Goal: Information Seeking & Learning: Learn about a topic

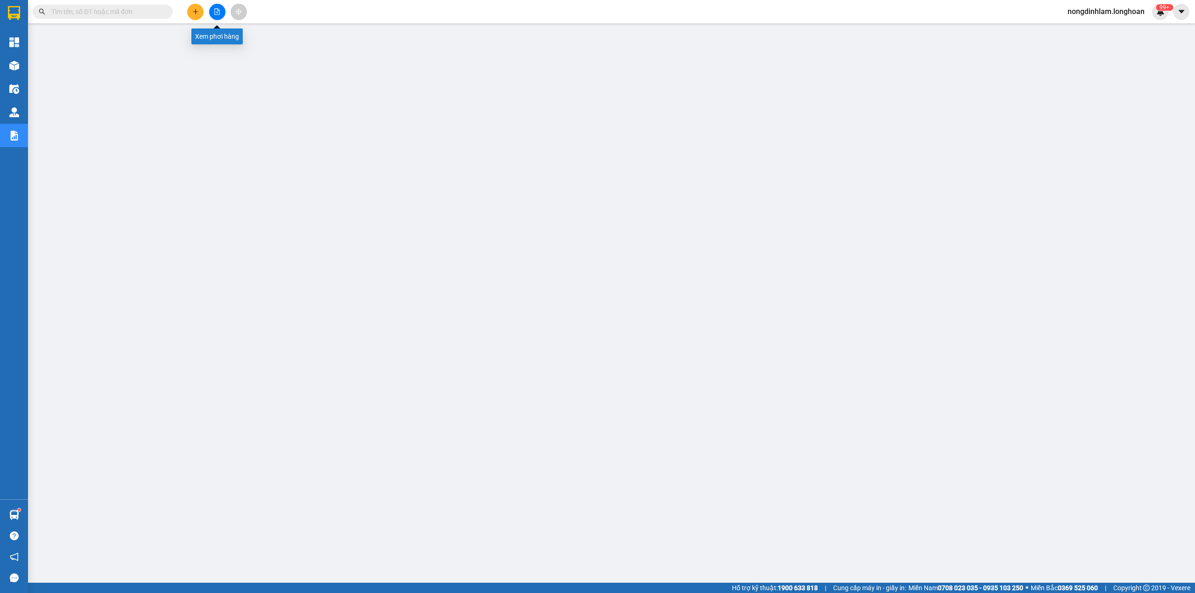
click at [213, 12] on button at bounding box center [217, 12] width 16 height 16
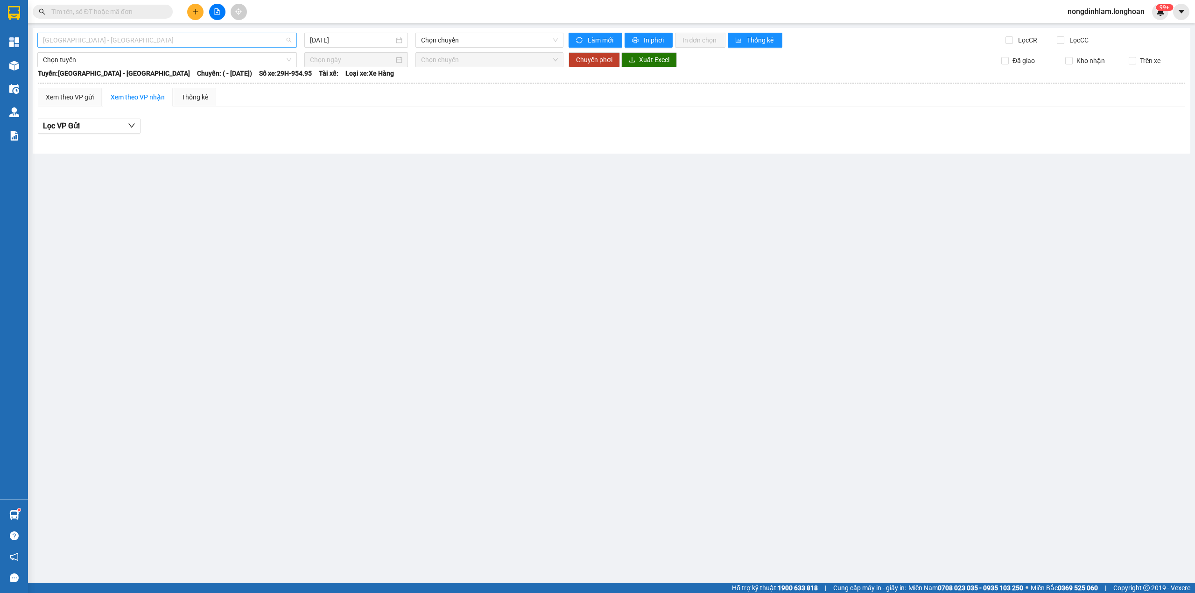
click at [204, 43] on span "[GEOGRAPHIC_DATA] - [GEOGRAPHIC_DATA]" at bounding box center [167, 40] width 248 height 14
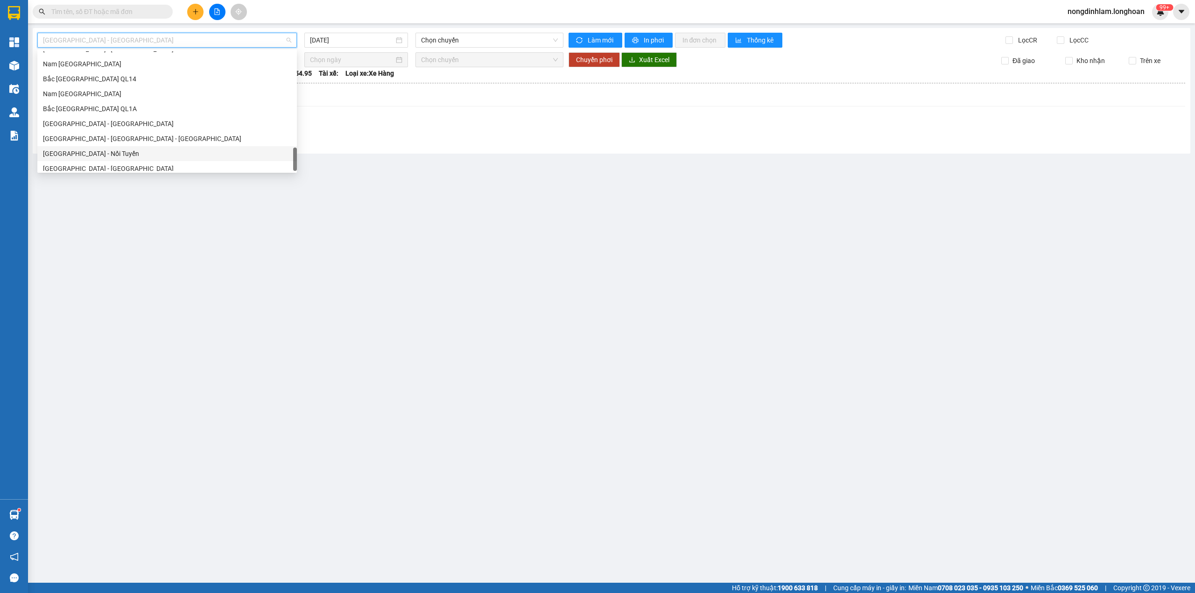
scroll to position [643, 0]
click at [106, 90] on div "Nam [GEOGRAPHIC_DATA]" at bounding box center [167, 89] width 248 height 10
type input "[DATE]"
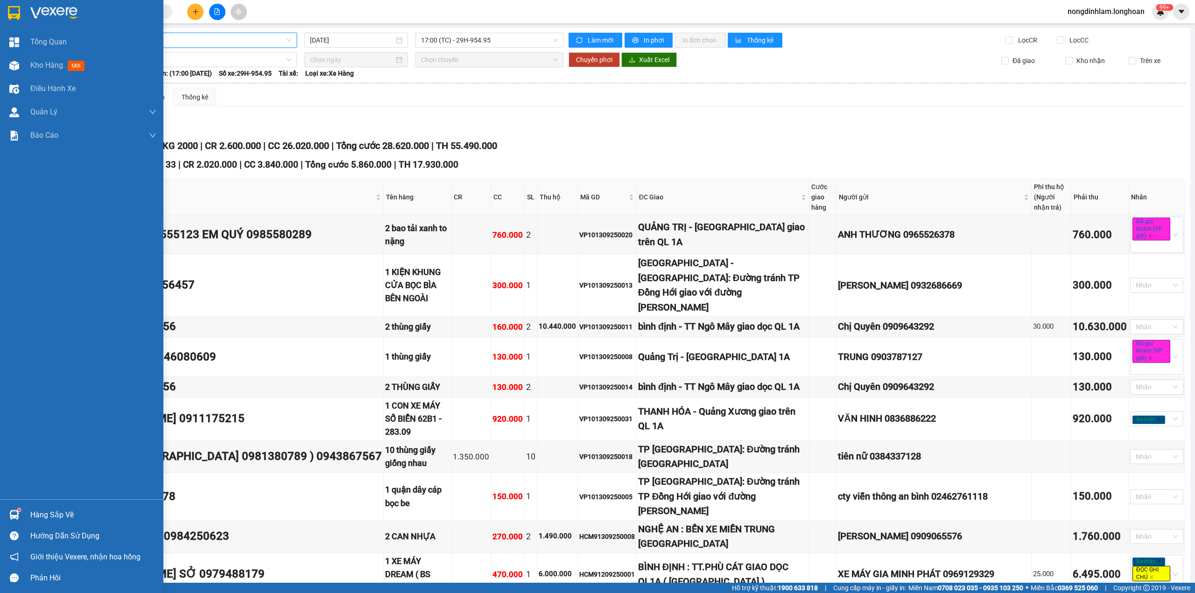
click at [15, 11] on img at bounding box center [14, 13] width 12 height 14
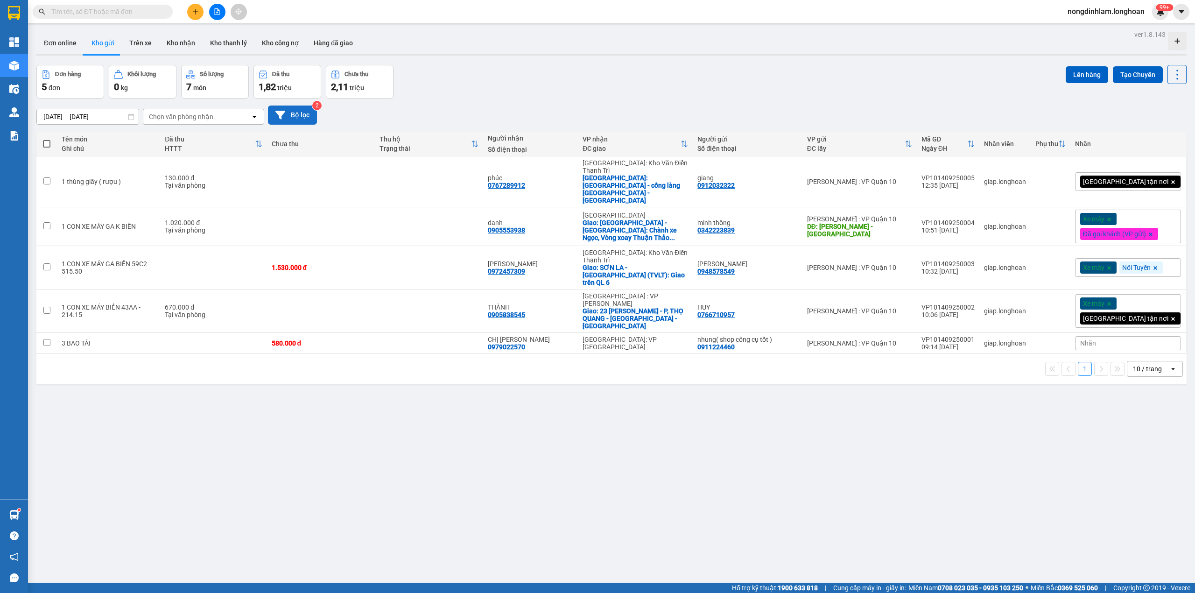
click at [280, 115] on icon at bounding box center [281, 115] width 10 height 8
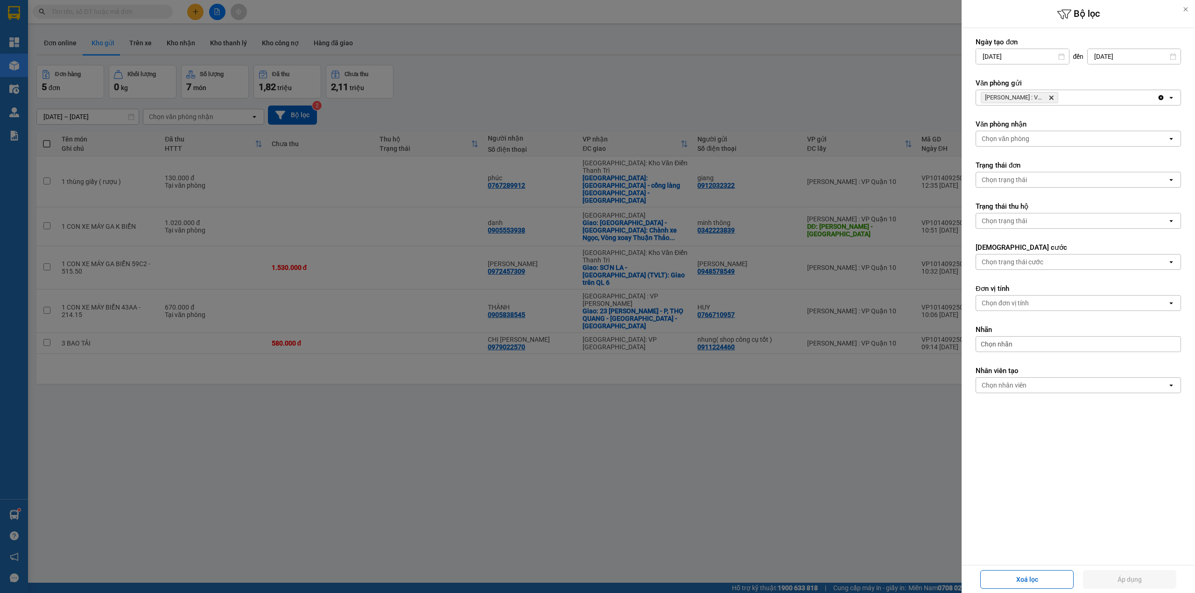
click at [1053, 95] on icon "Delete" at bounding box center [1052, 98] width 6 height 6
click at [1053, 95] on div "Chọn văn phòng" at bounding box center [1071, 97] width 191 height 15
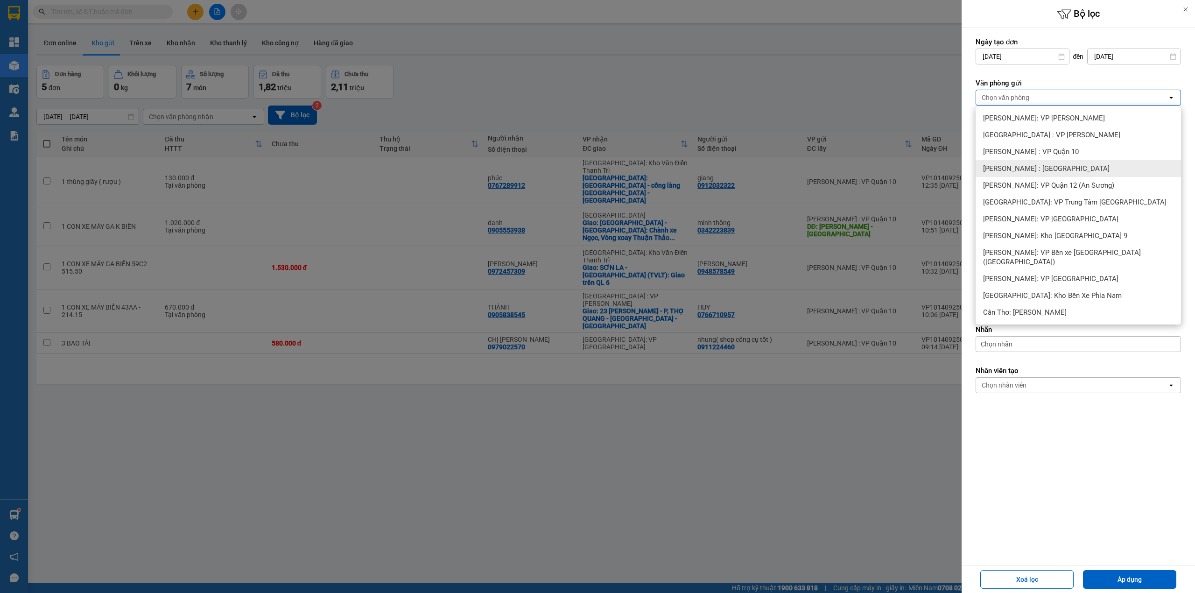
click at [1071, 170] on div "[PERSON_NAME] : [GEOGRAPHIC_DATA]" at bounding box center [1078, 168] width 205 height 17
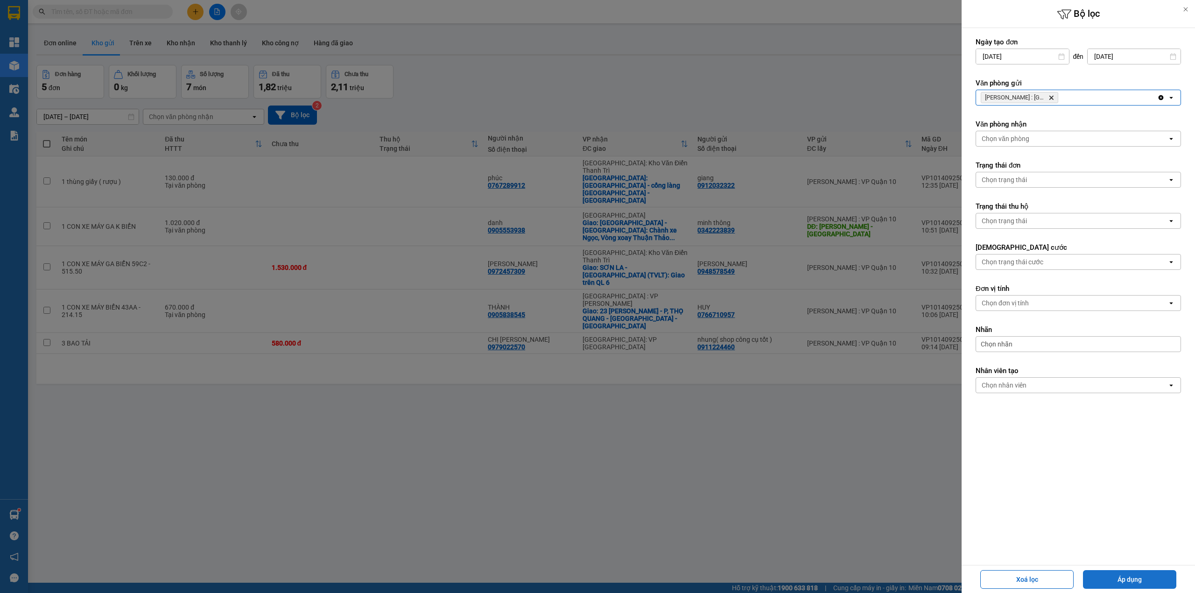
click at [1144, 578] on button "Áp dụng" at bounding box center [1129, 579] width 93 height 19
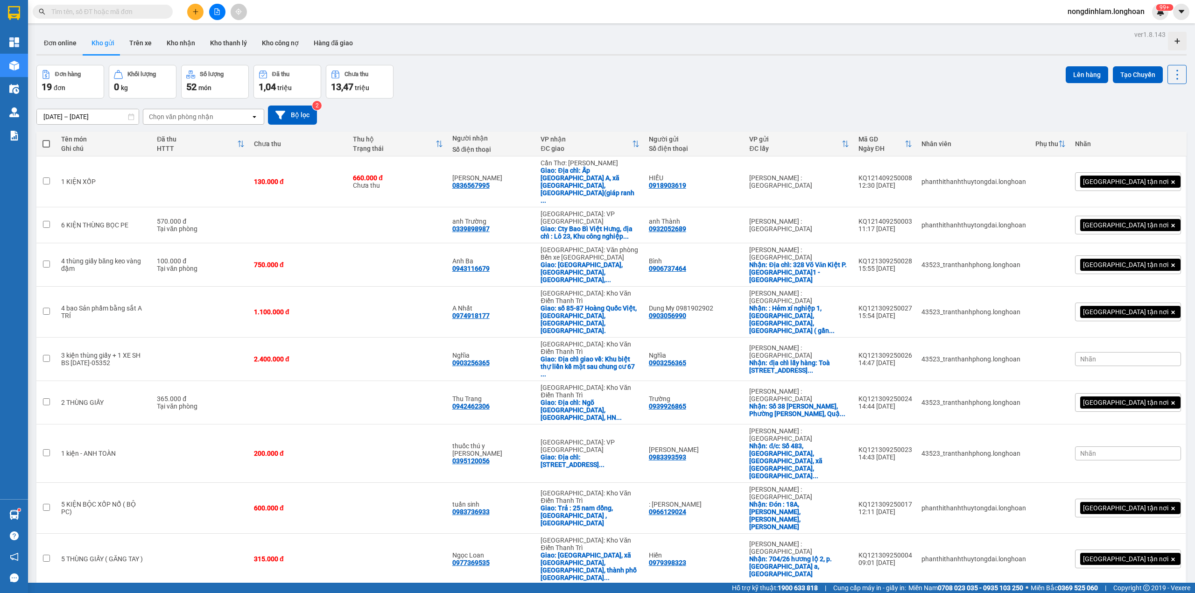
click at [1140, 461] on span "100 / trang" at bounding box center [1142, 463] width 34 height 9
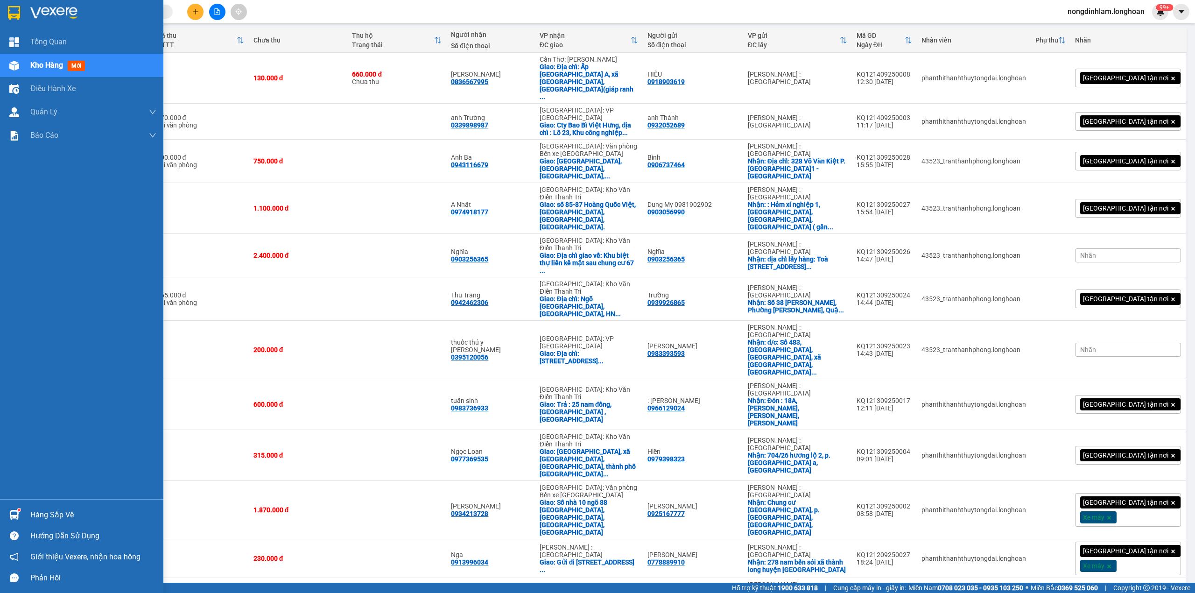
click at [25, 7] on div at bounding box center [81, 15] width 163 height 30
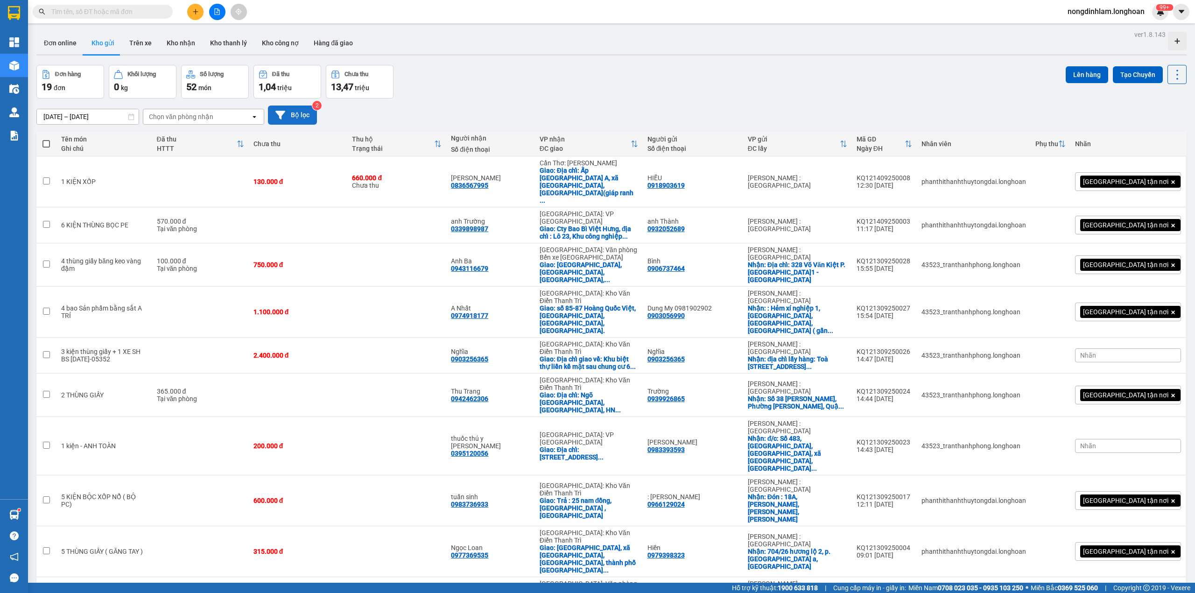
click at [303, 115] on button "Bộ lọc" at bounding box center [292, 115] width 49 height 19
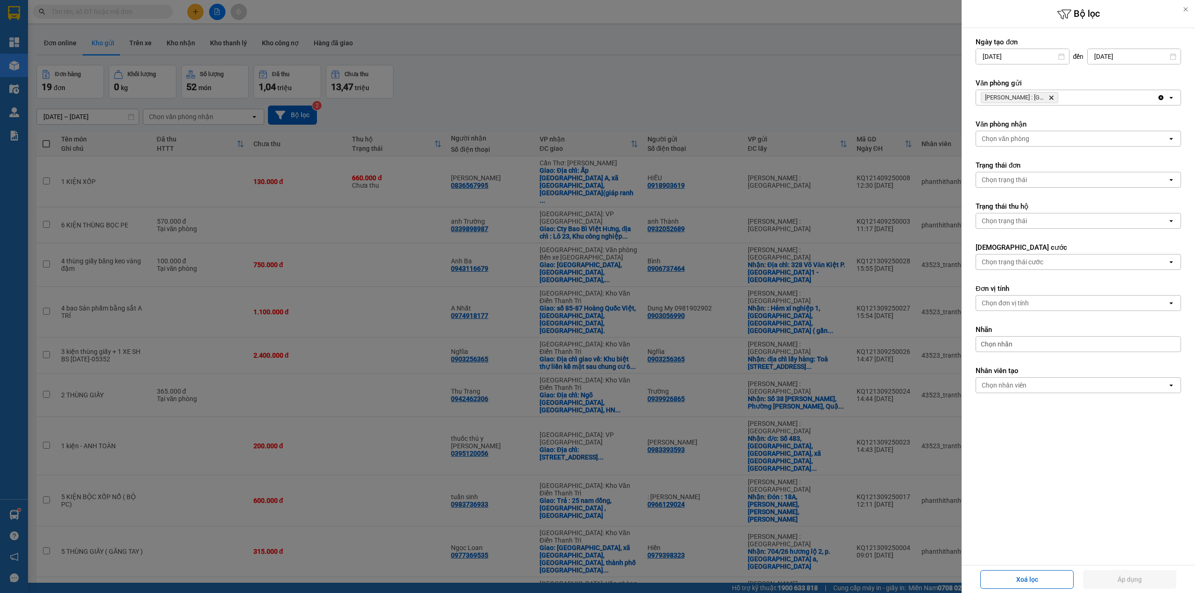
click at [1052, 95] on icon "Delete" at bounding box center [1052, 98] width 6 height 6
click at [1052, 95] on div "Chọn văn phòng" at bounding box center [1071, 97] width 191 height 15
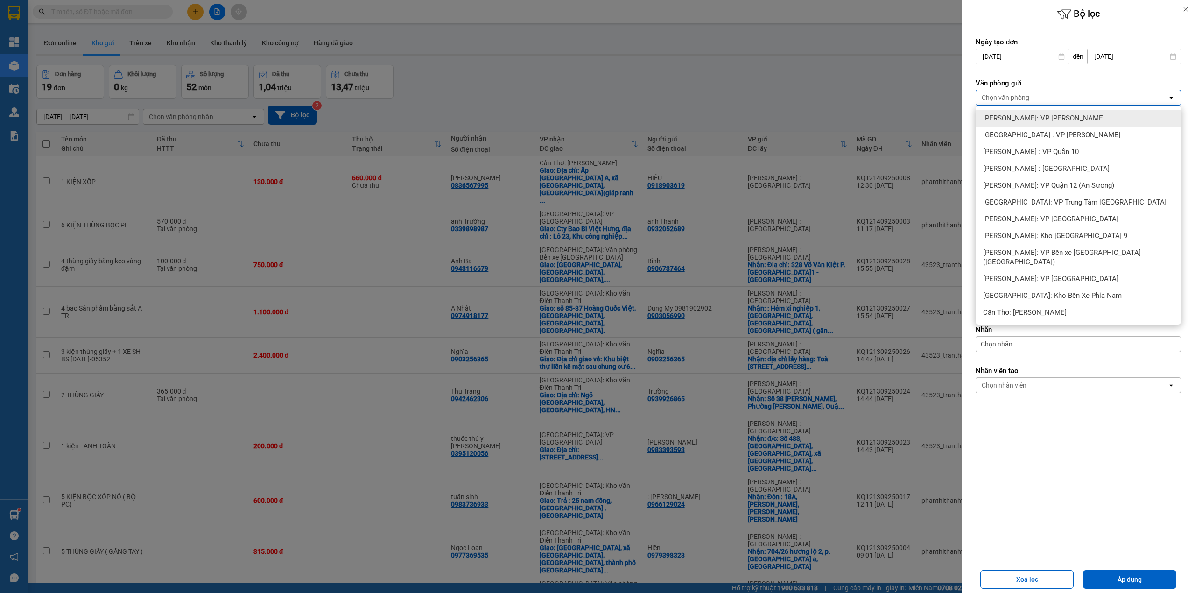
click at [1061, 119] on span "[PERSON_NAME]: VP [PERSON_NAME]" at bounding box center [1044, 117] width 122 height 9
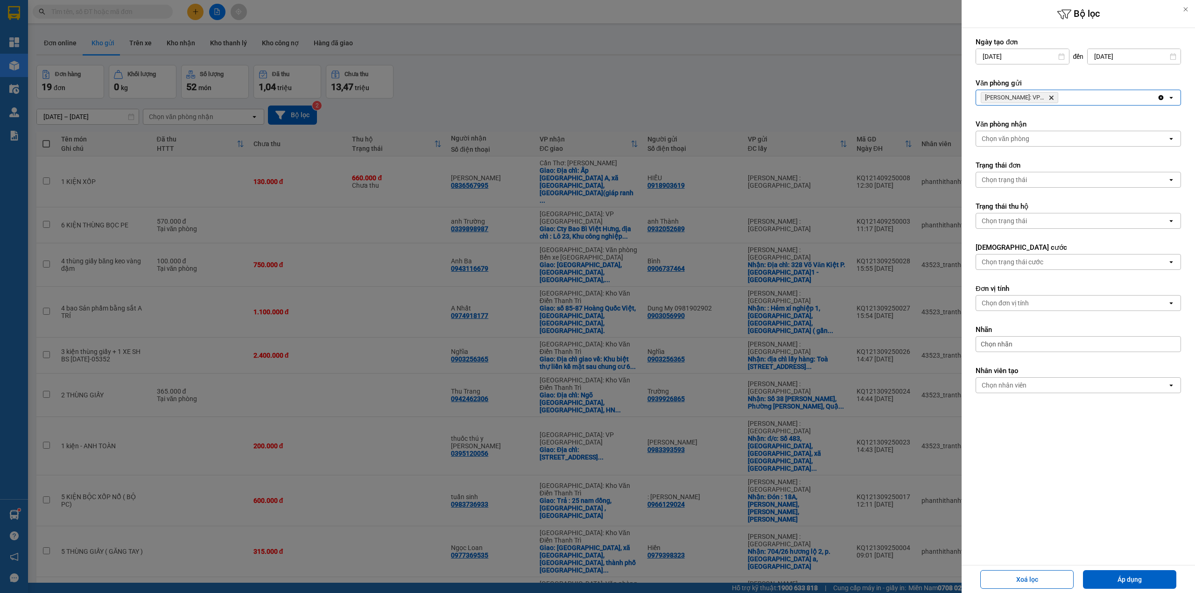
click at [1084, 101] on div "[PERSON_NAME]: VP [PERSON_NAME]" at bounding box center [1066, 97] width 181 height 15
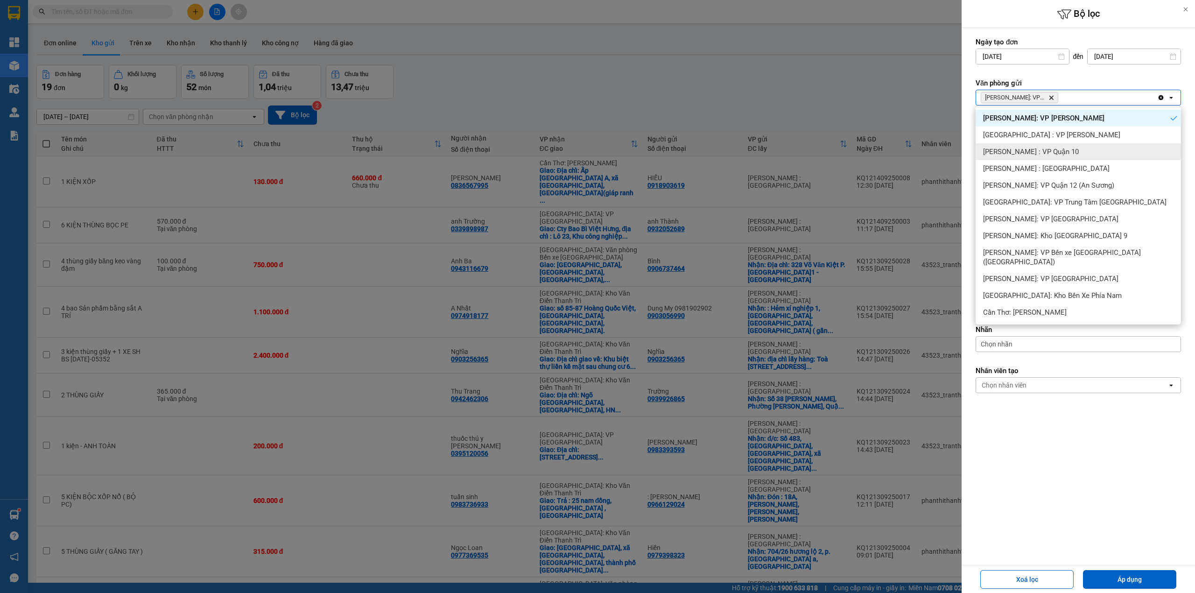
click at [1074, 156] on div "[PERSON_NAME] : VP Quận 10" at bounding box center [1078, 151] width 205 height 17
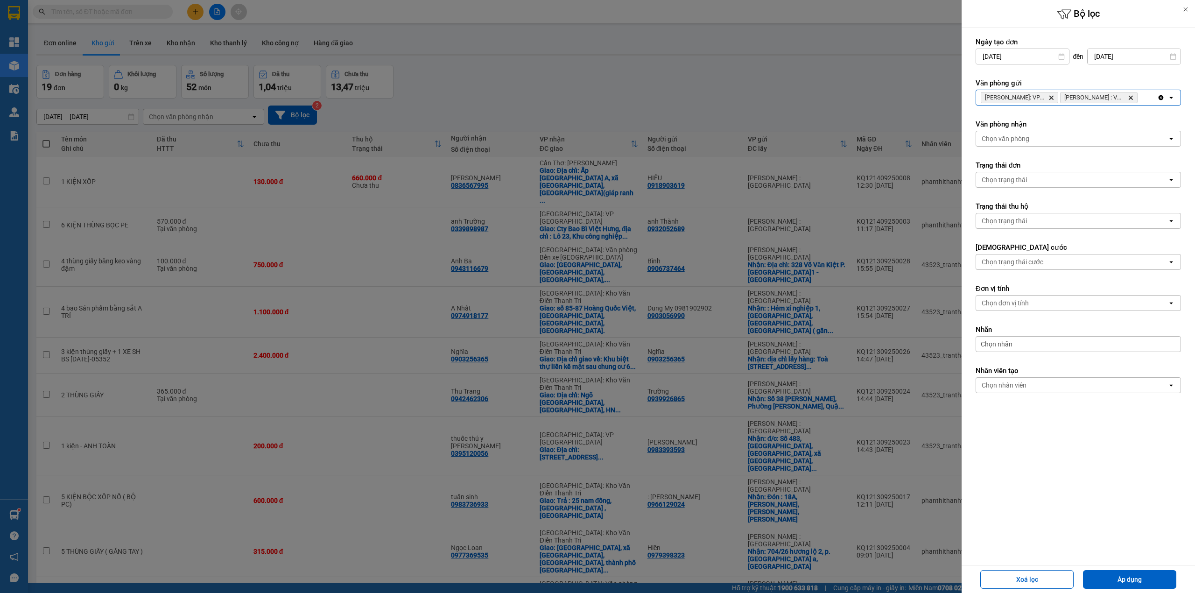
click at [1146, 97] on div "[PERSON_NAME]: VP Bình Thạnh Delete [PERSON_NAME][GEOGRAPHIC_DATA] : VP Quận 10…" at bounding box center [1066, 97] width 181 height 15
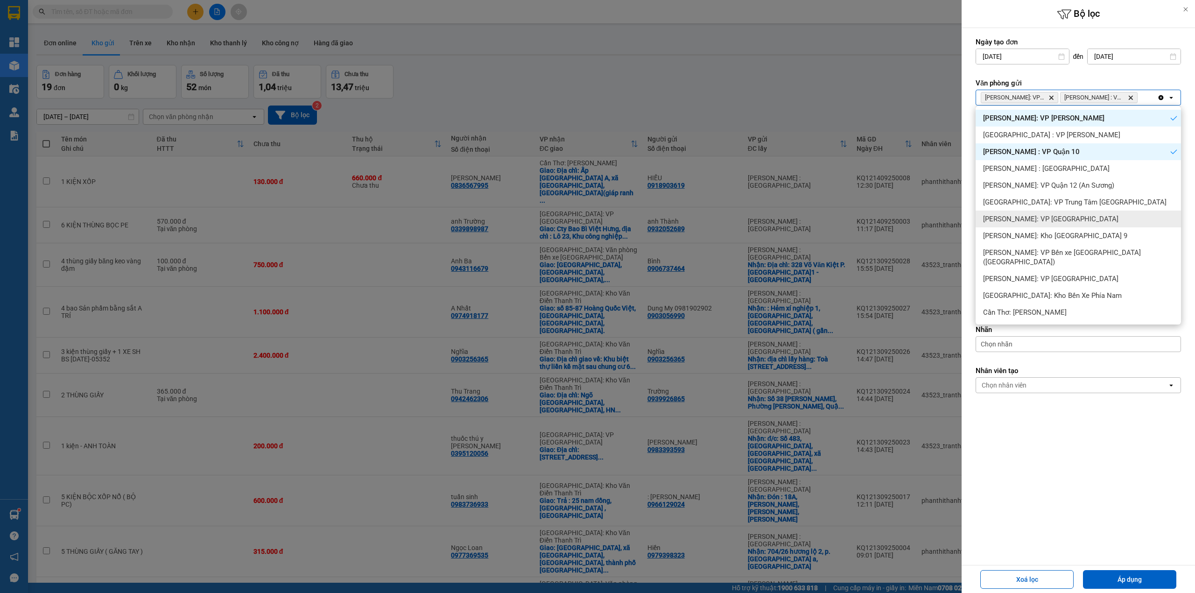
click at [1089, 217] on div "[PERSON_NAME]: VP [GEOGRAPHIC_DATA]" at bounding box center [1078, 219] width 205 height 17
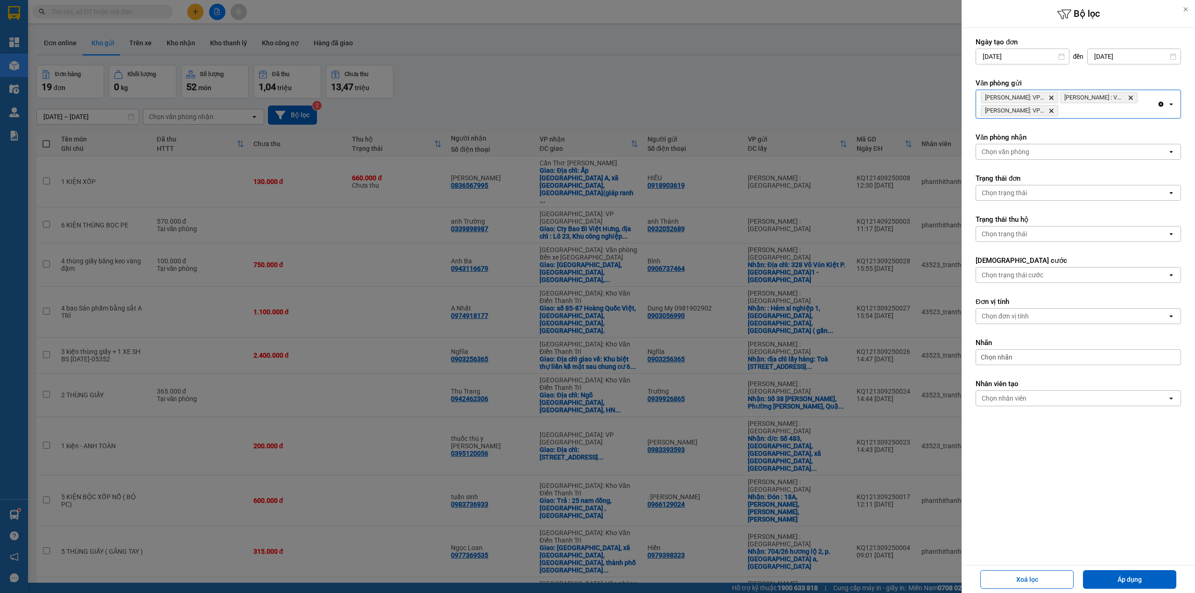
click at [1114, 116] on div "[PERSON_NAME]: VP Bình Thạnh Delete Hồ Chí [GEOGRAPHIC_DATA] : VP Quận 10 Delet…" at bounding box center [1066, 104] width 181 height 28
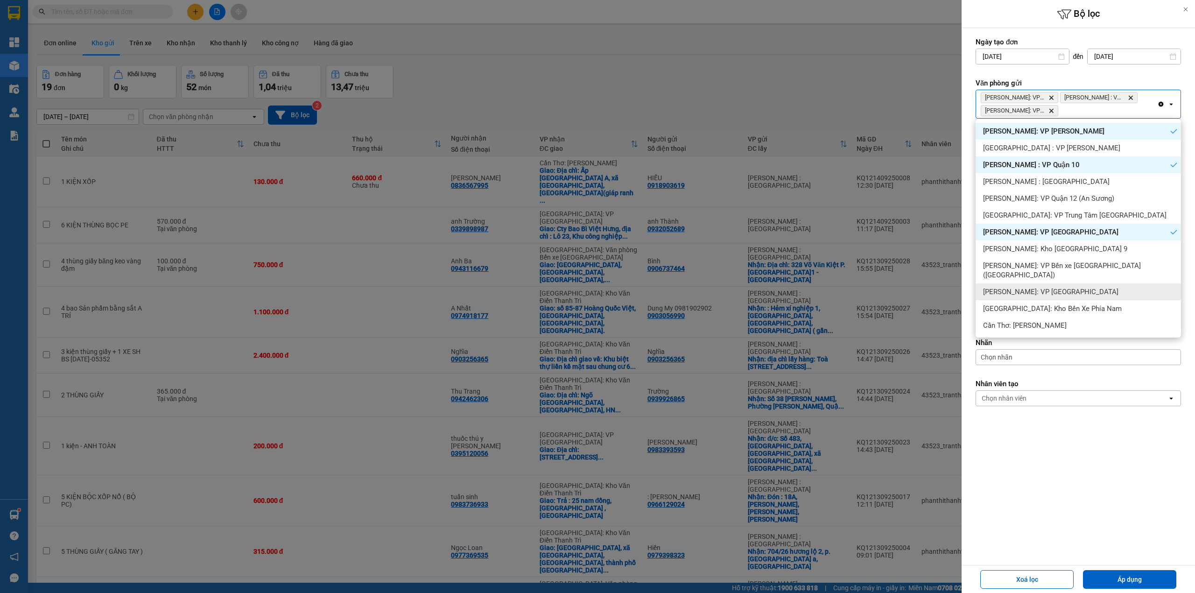
click at [1095, 283] on div "[PERSON_NAME]: VP [GEOGRAPHIC_DATA]" at bounding box center [1078, 291] width 205 height 17
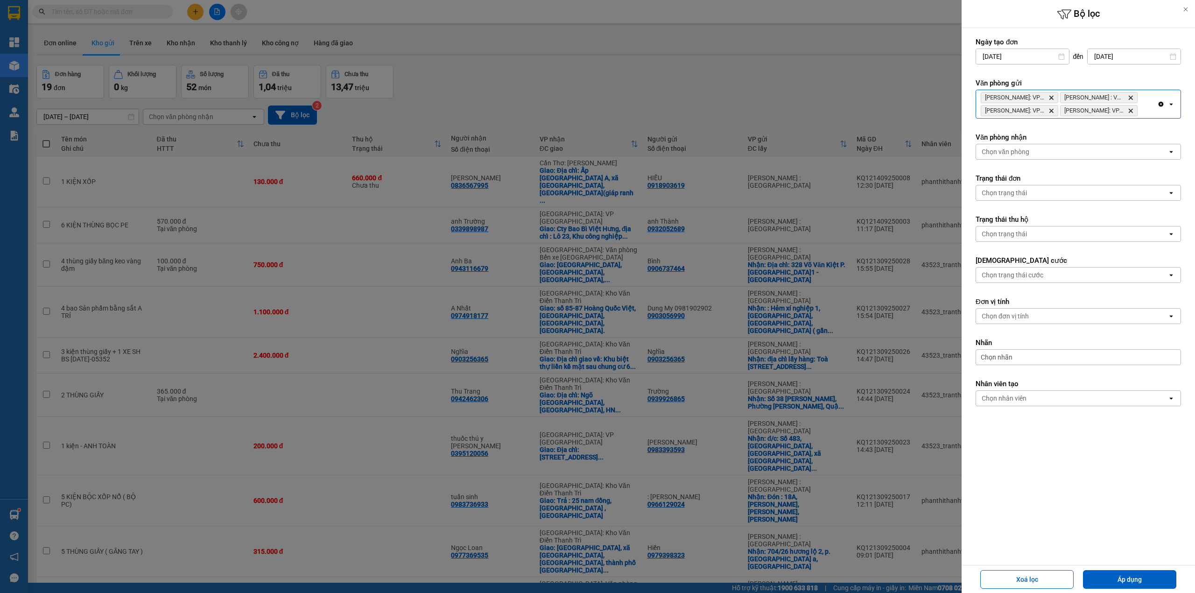
click at [1149, 111] on div "[PERSON_NAME]: VP Bình Thạnh Delete Hồ Chí [GEOGRAPHIC_DATA] : VP Quận 10 Delet…" at bounding box center [1066, 104] width 181 height 28
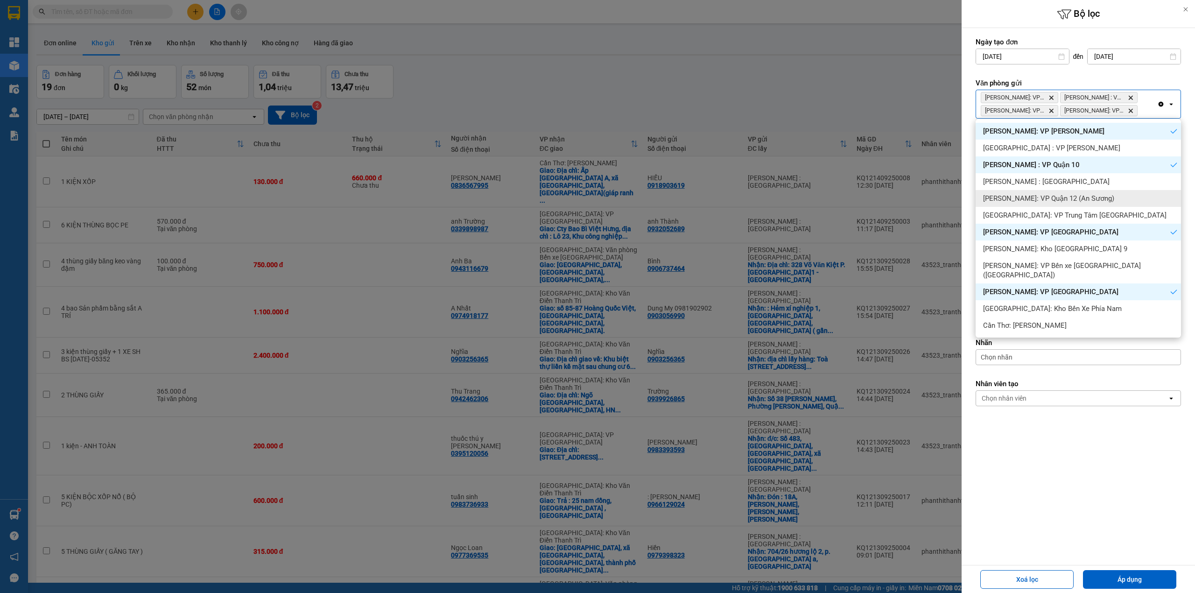
click at [1105, 194] on div "[PERSON_NAME]: VP Quận 12 (An Sương)" at bounding box center [1078, 198] width 205 height 17
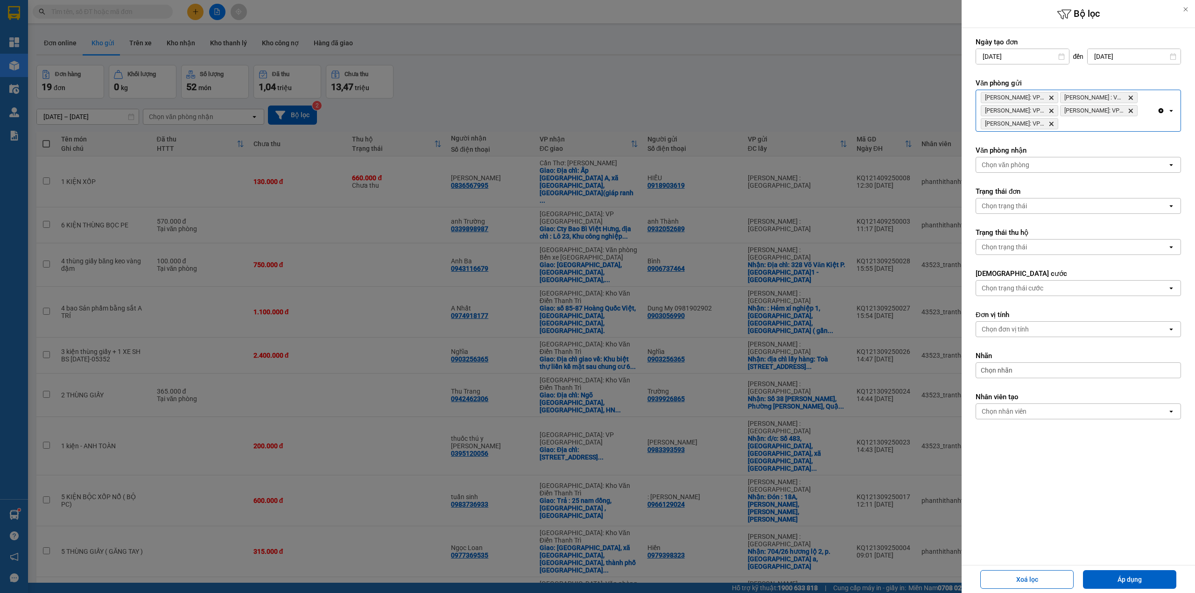
click at [1127, 119] on div "[PERSON_NAME]: VP Bình Thạnh Delete Hồ Chí [GEOGRAPHIC_DATA] : VP Quận 10 Delet…" at bounding box center [1066, 110] width 181 height 41
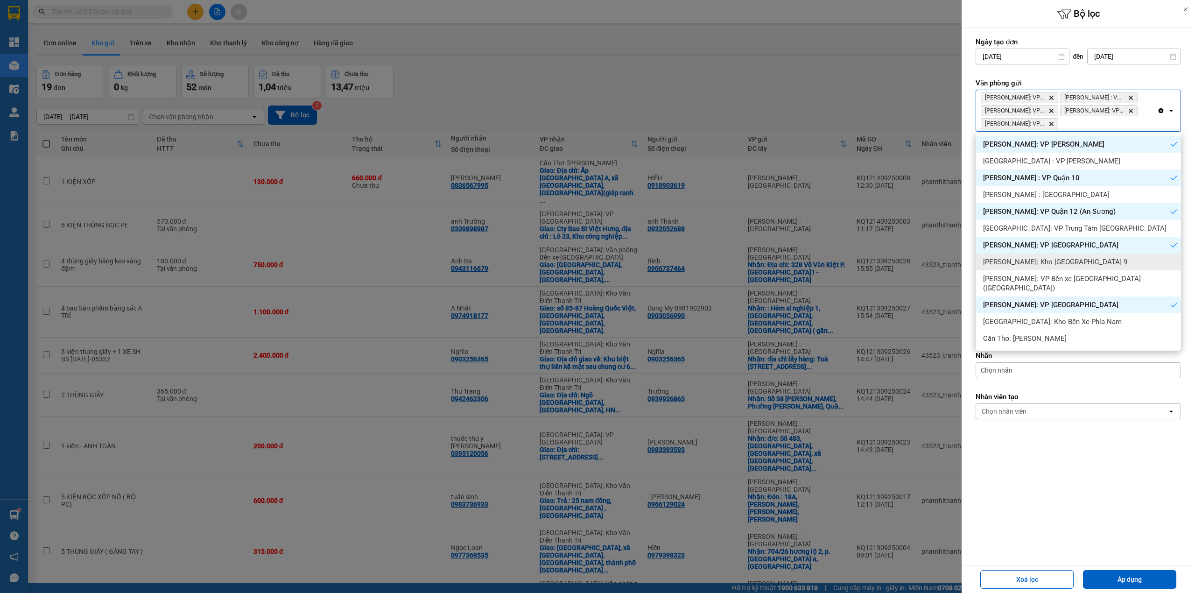
click at [1080, 265] on span "[PERSON_NAME]: Kho [GEOGRAPHIC_DATA] 9" at bounding box center [1055, 261] width 144 height 9
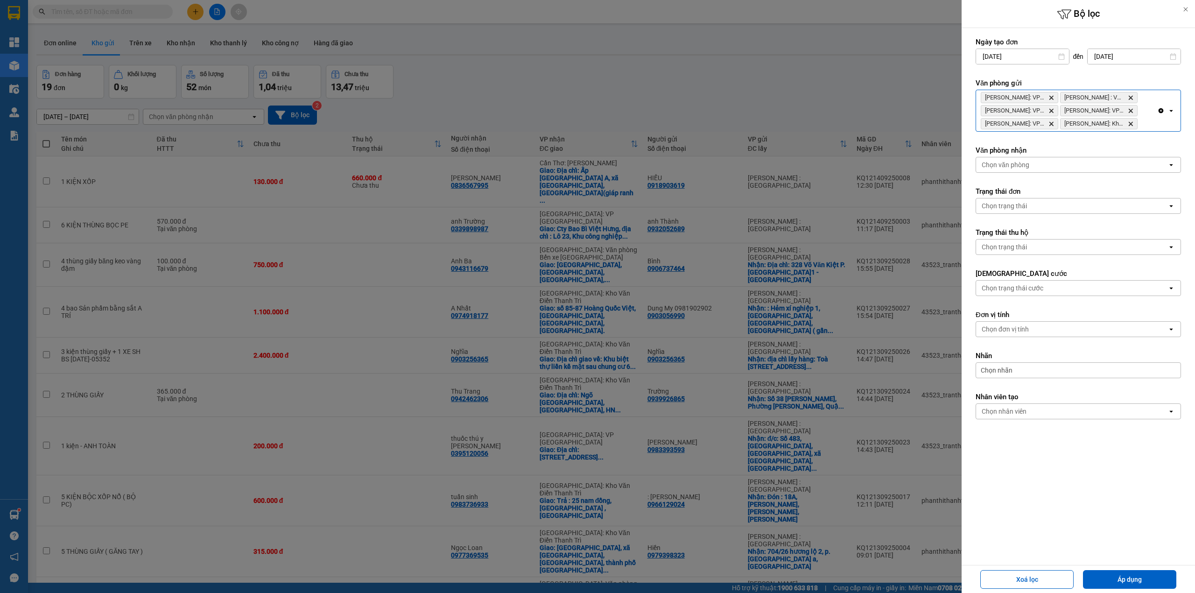
click at [1145, 127] on div "[PERSON_NAME]: VP Bình Thạnh Delete Hồ Chí [GEOGRAPHIC_DATA] : VP Quận 10 Delet…" at bounding box center [1066, 110] width 181 height 41
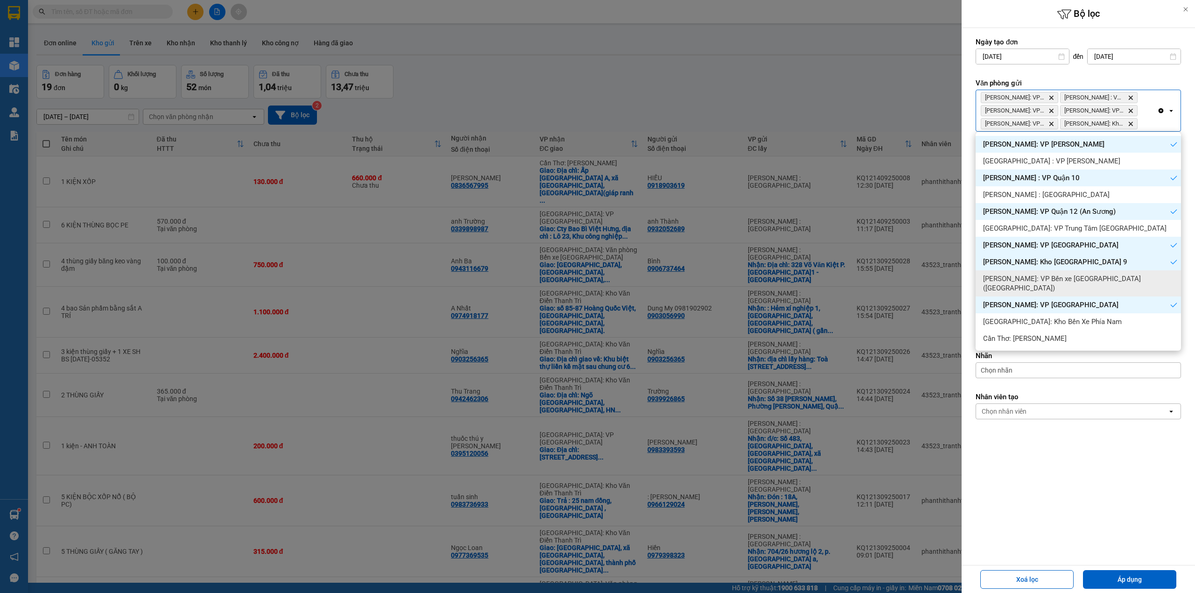
click at [1129, 281] on span "[PERSON_NAME]: VP Bến xe [GEOGRAPHIC_DATA] ([GEOGRAPHIC_DATA])" at bounding box center [1080, 283] width 194 height 19
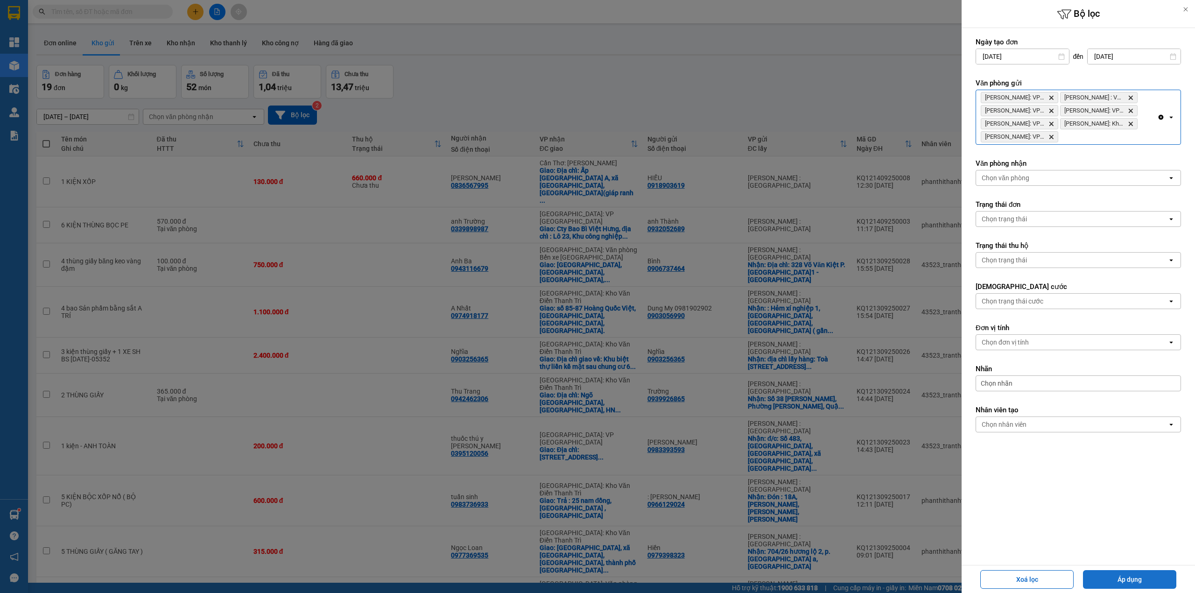
click at [1133, 575] on button "Áp dụng" at bounding box center [1129, 579] width 93 height 19
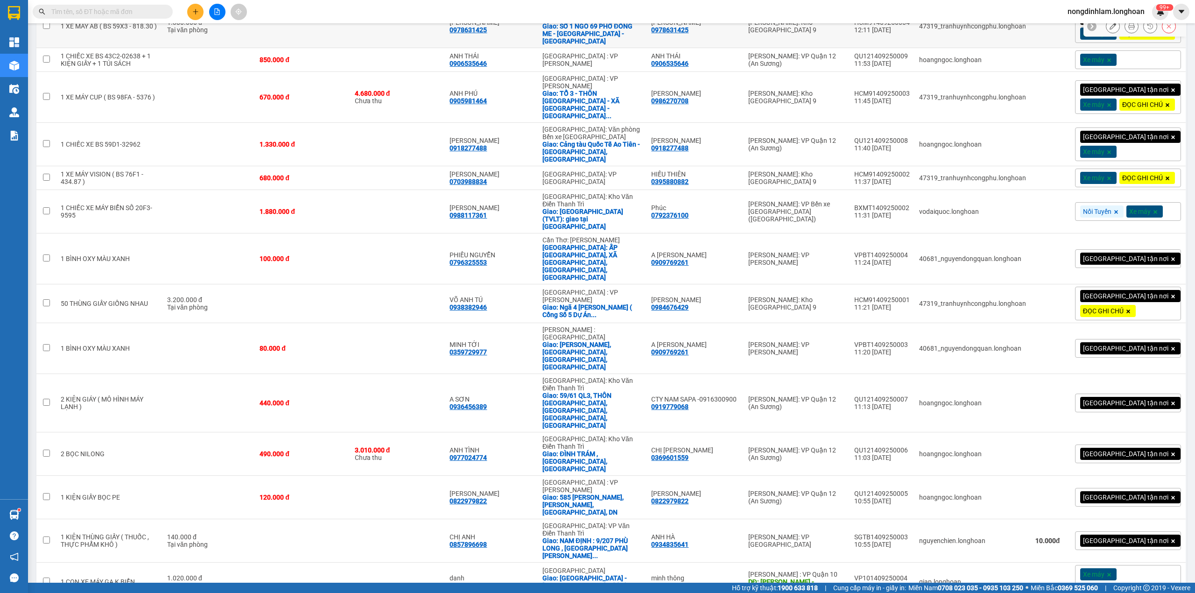
scroll to position [353, 0]
